Goal: Information Seeking & Learning: Check status

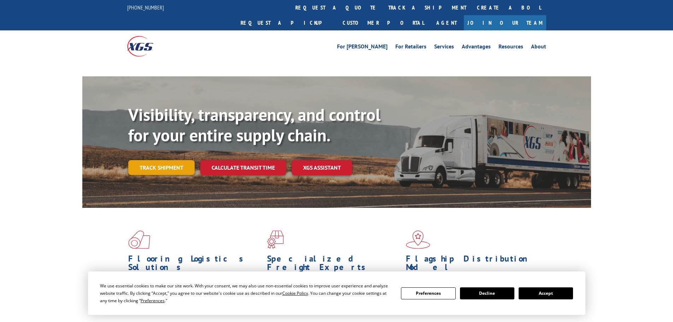
click at [174, 160] on link "Track shipment" at bounding box center [161, 167] width 66 height 15
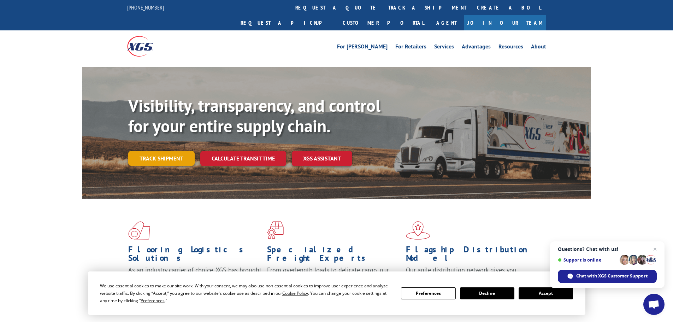
click at [172, 151] on link "Track shipment" at bounding box center [161, 158] width 66 height 15
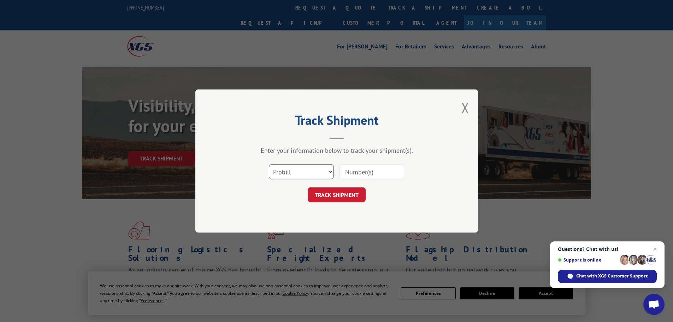
click at [301, 167] on select "Select category... Probill BOL PO" at bounding box center [301, 171] width 65 height 15
select select "bol"
click at [269, 164] on select "Select category... Probill BOL PO" at bounding box center [301, 171] width 65 height 15
click at [340, 172] on input at bounding box center [371, 171] width 65 height 15
paste input "479073"
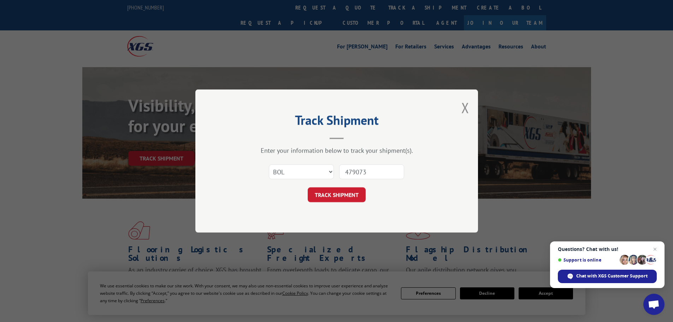
click at [346, 173] on input "479073" at bounding box center [371, 171] width 65 height 15
type input "479073"
drag, startPoint x: 342, startPoint y: 192, endPoint x: 356, endPoint y: 194, distance: 14.6
click at [342, 192] on button "TRACK SHIPMENT" at bounding box center [337, 194] width 58 height 15
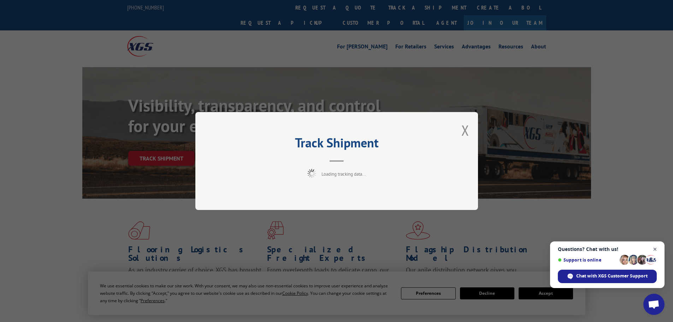
click at [656, 248] on span "Close chat" at bounding box center [655, 249] width 9 height 9
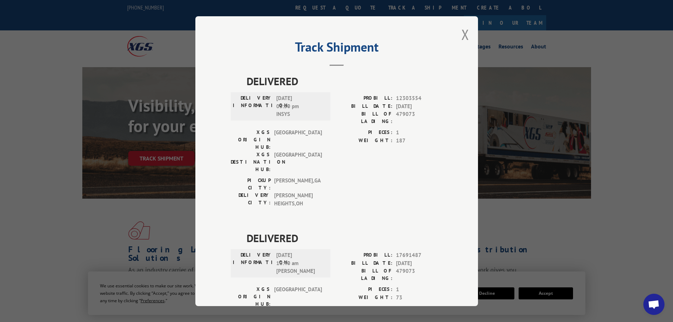
scroll to position [29, 0]
